Goal: Task Accomplishment & Management: Use online tool/utility

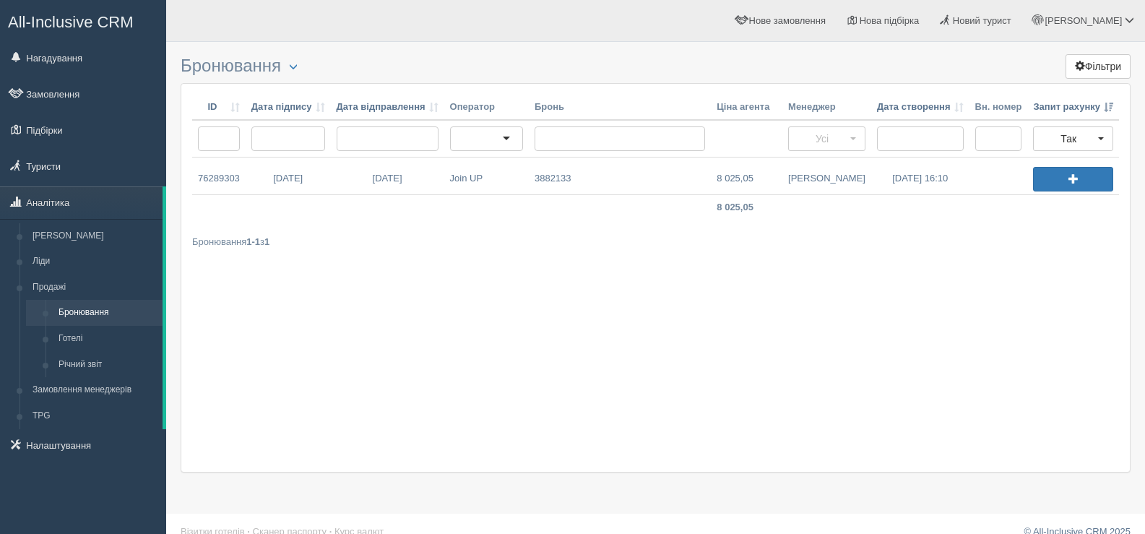
click at [302, 320] on div "ID Дата підпису Дата відправлення Оператор Бронь Ціна агента Менеджер Дата ство…" at bounding box center [656, 277] width 950 height 389
click at [902, 180] on link "[DATE] 16:10" at bounding box center [920, 176] width 98 height 37
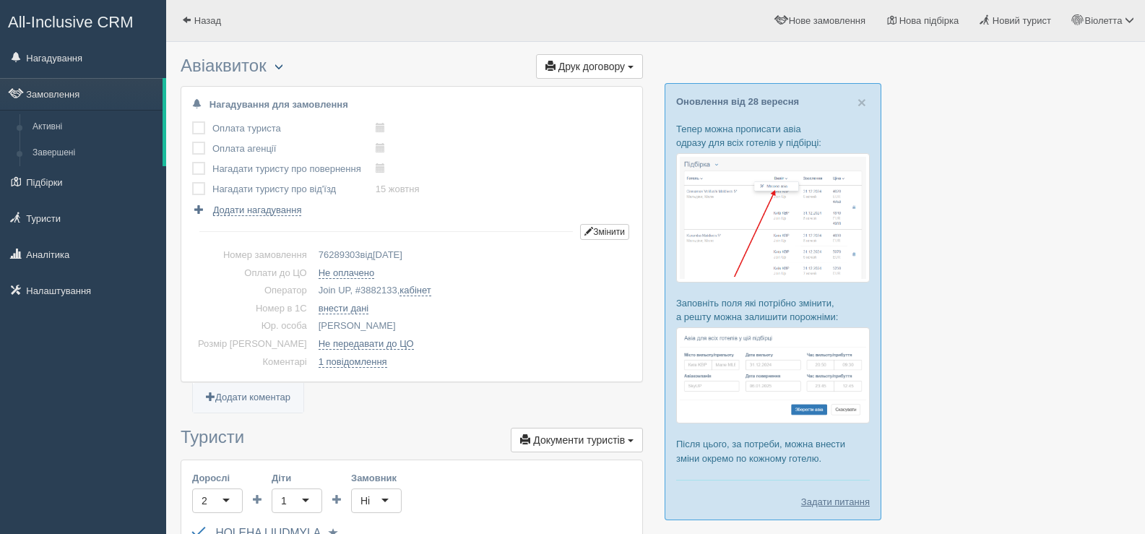
click at [283, 60] on button "button" at bounding box center [279, 67] width 25 height 17
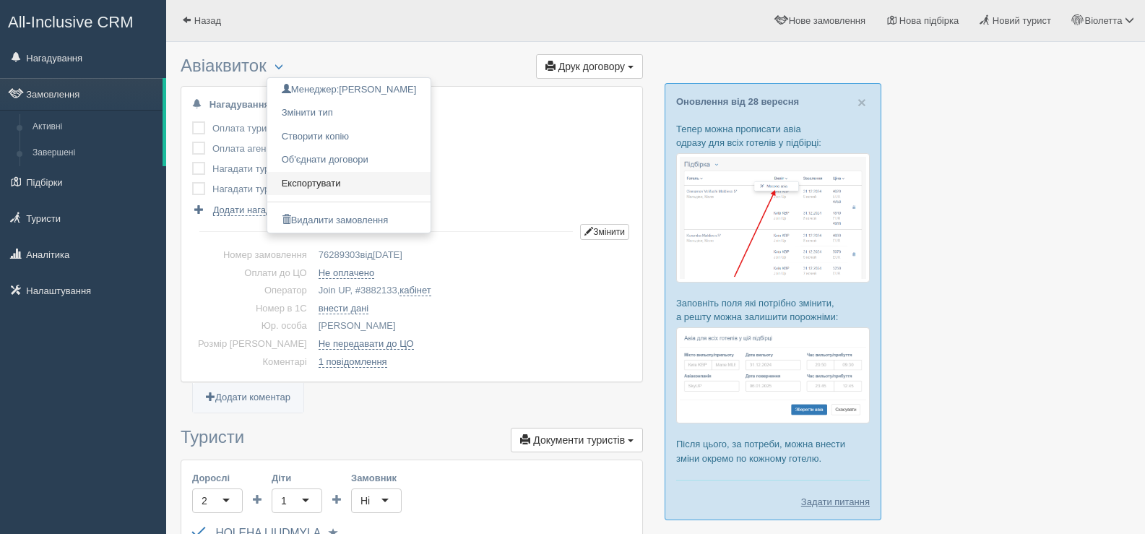
click at [322, 179] on link "Експортувати" at bounding box center [349, 184] width 164 height 24
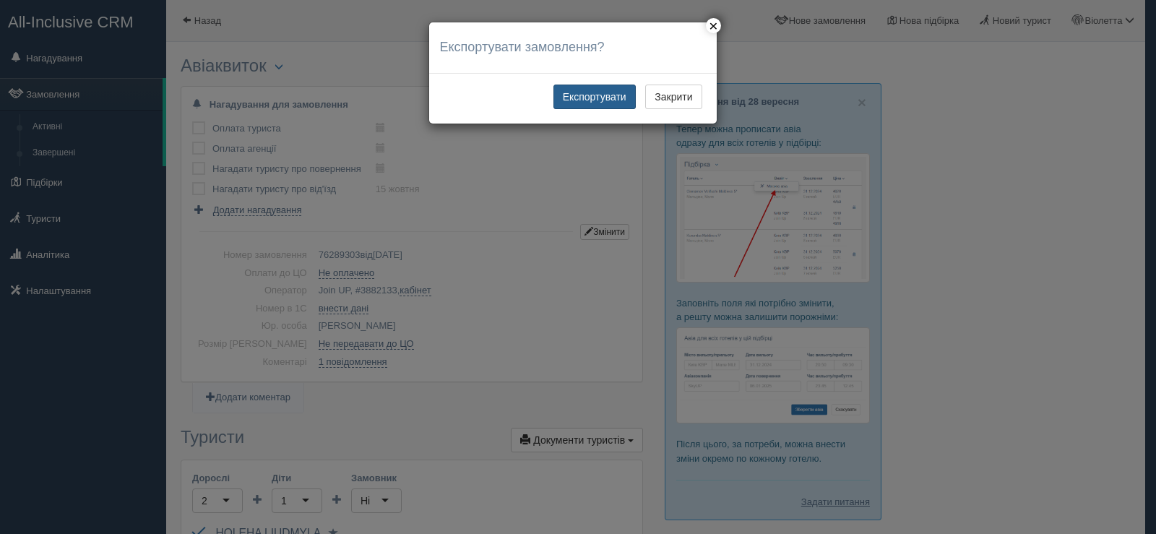
click at [610, 93] on button "Експортувати" at bounding box center [594, 97] width 82 height 25
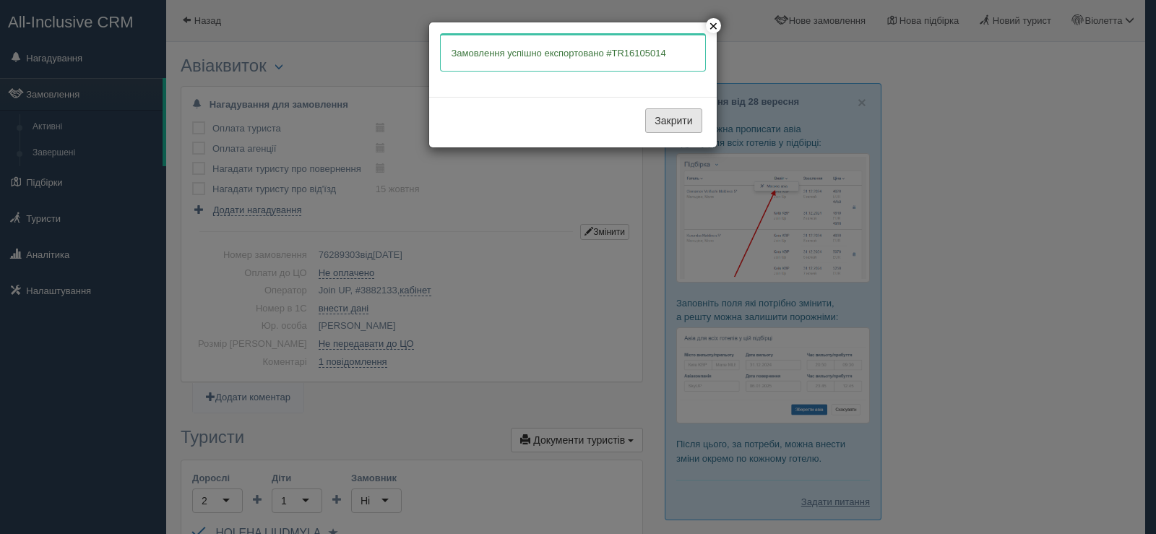
click at [672, 119] on button "Закрити" at bounding box center [673, 120] width 56 height 25
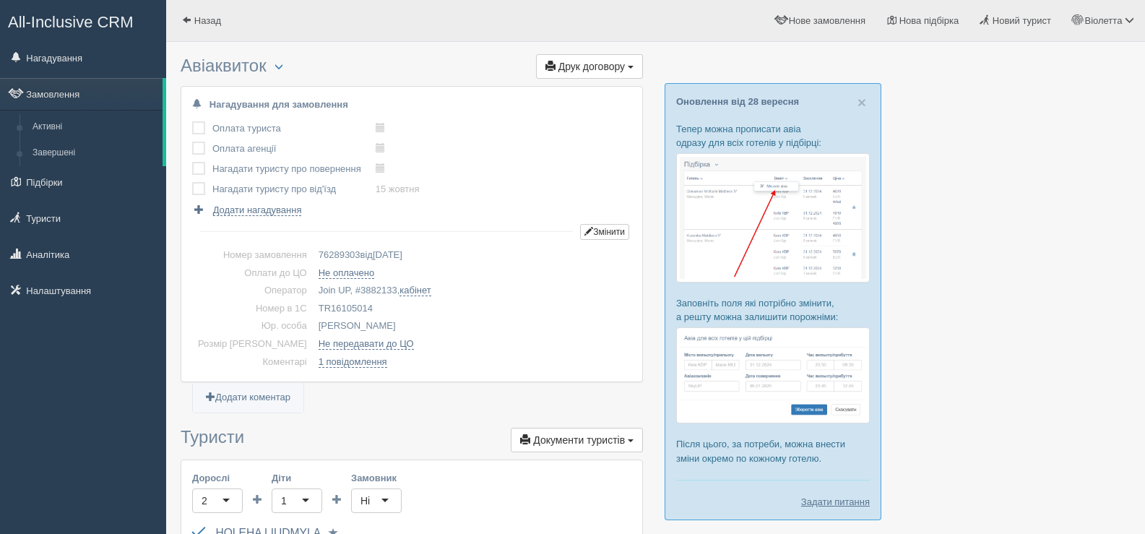
drag, startPoint x: 352, startPoint y: 303, endPoint x: 295, endPoint y: 297, distance: 57.4
click at [295, 297] on tbody "Номер замовлення 76289303 від 30.09.2025 Оплати до ЦО Не оплачено Оператор Join…" at bounding box center [411, 308] width 439 height 124
click at [378, 306] on td "TR16105014" at bounding box center [472, 309] width 319 height 18
drag, startPoint x: 295, startPoint y: 303, endPoint x: 353, endPoint y: 309, distance: 58.7
click at [353, 309] on td "TR16105014" at bounding box center [472, 309] width 319 height 18
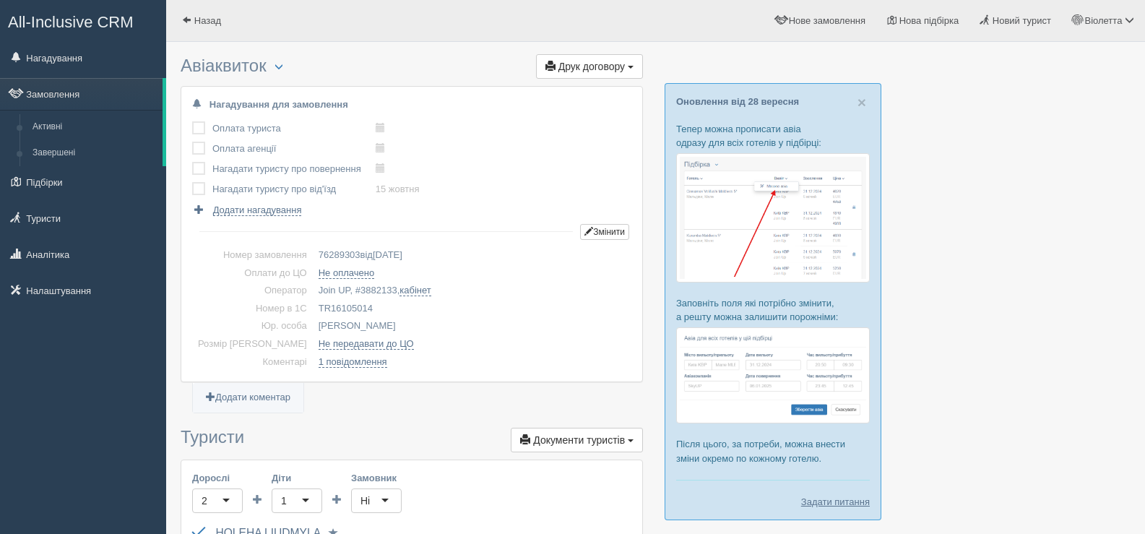
copy td "TR16105014"
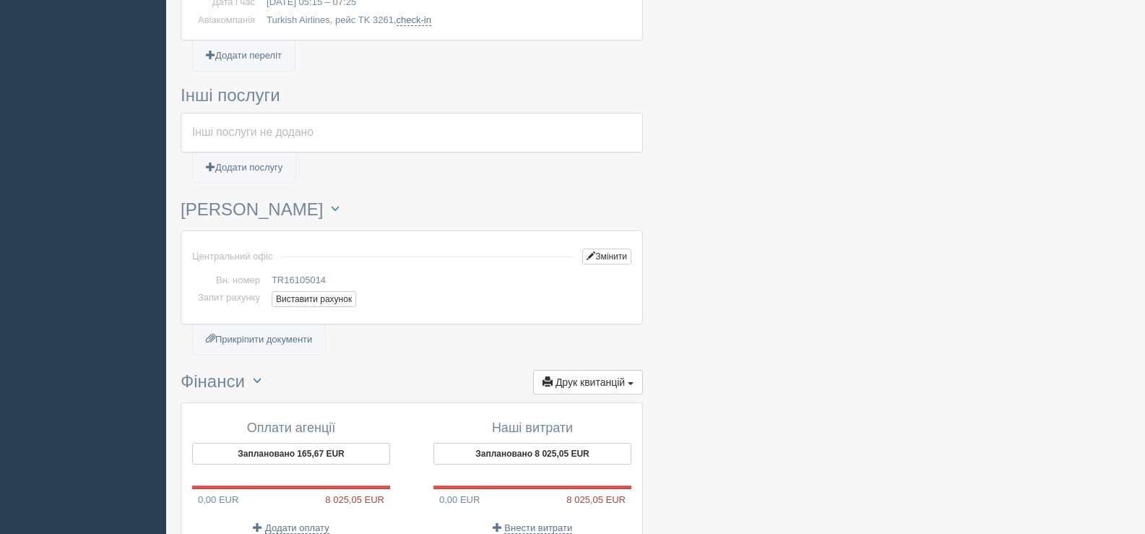
scroll to position [795, 0]
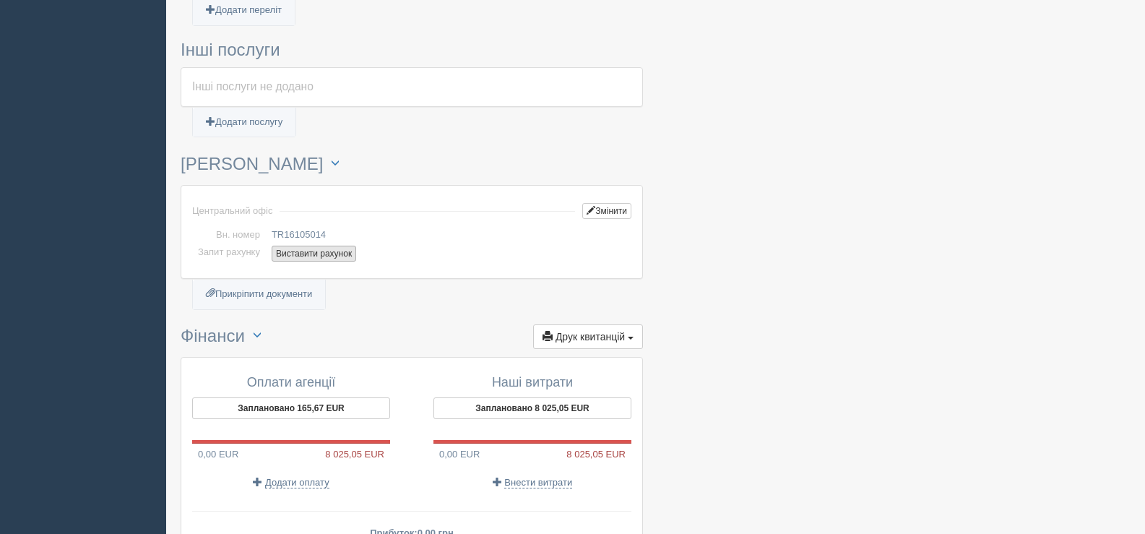
click at [318, 249] on button "Виставити рахунок" at bounding box center [314, 254] width 85 height 16
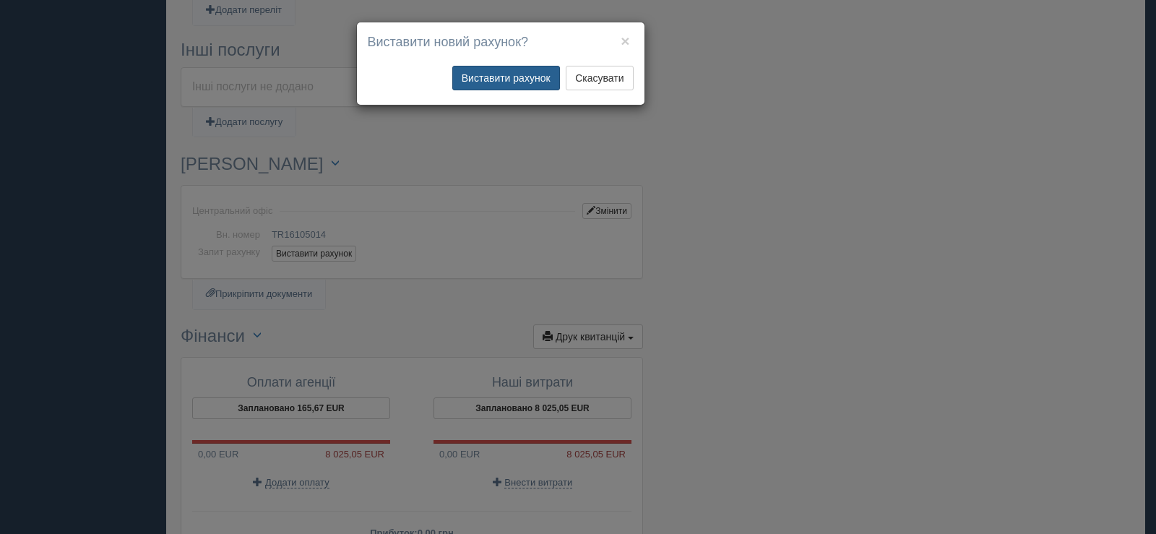
click at [502, 73] on button "Виставити рахунок" at bounding box center [506, 78] width 108 height 25
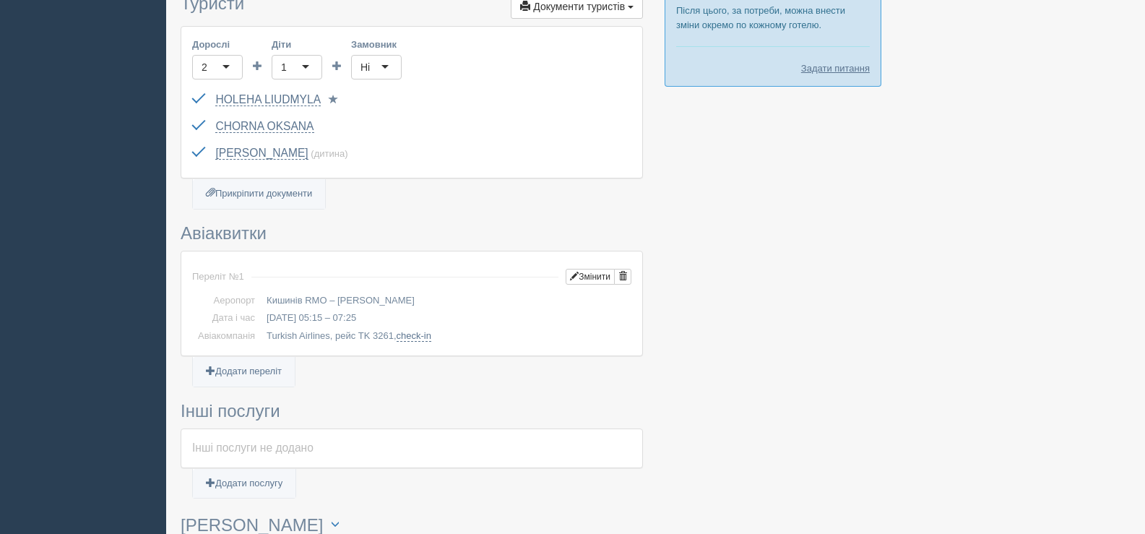
scroll to position [0, 0]
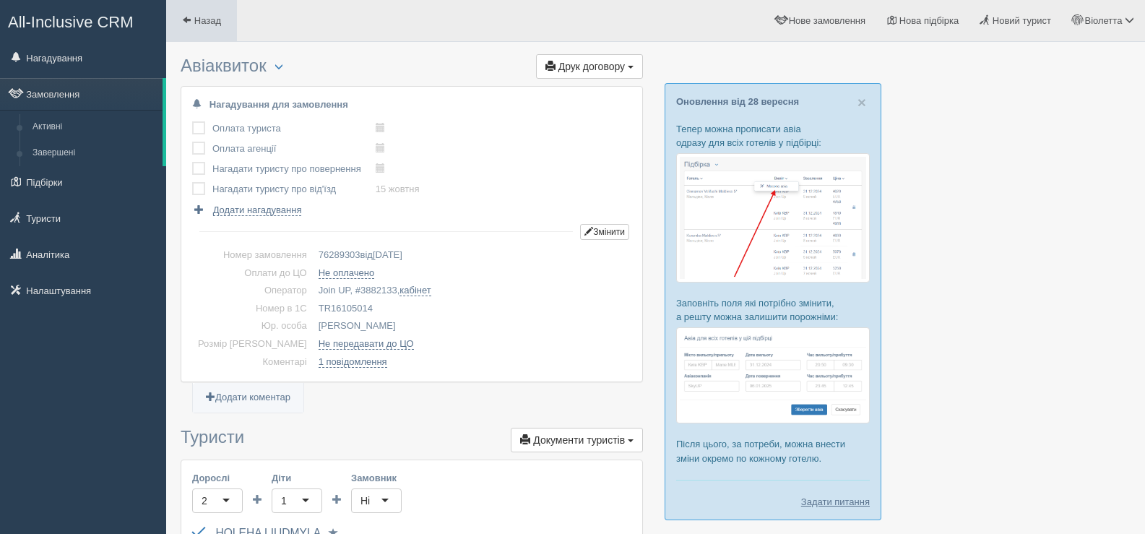
click at [197, 14] on link "Назад" at bounding box center [201, 20] width 71 height 41
